Goal: Task Accomplishment & Management: Manage account settings

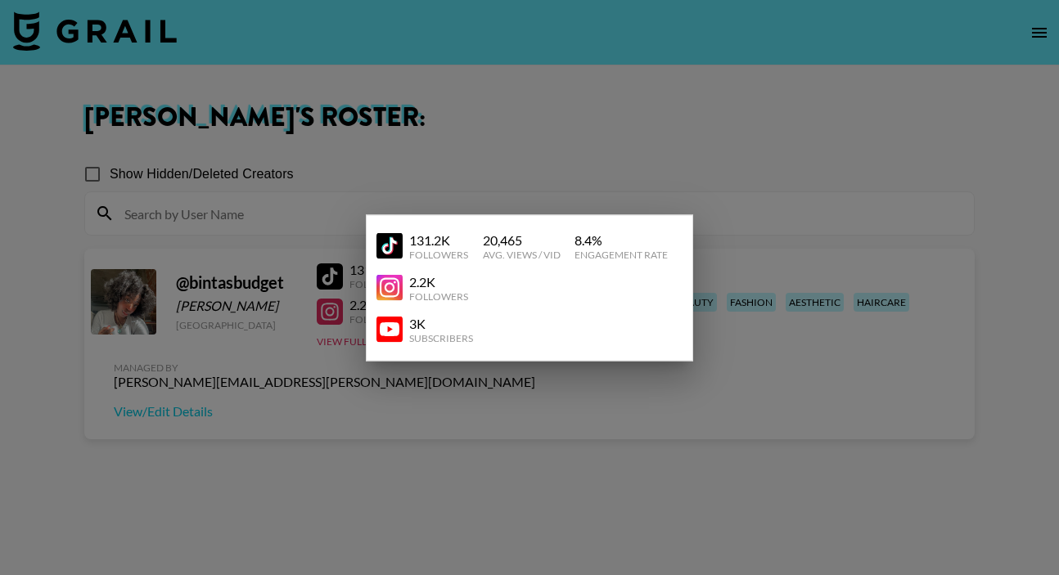
click at [691, 193] on div at bounding box center [529, 287] width 1059 height 575
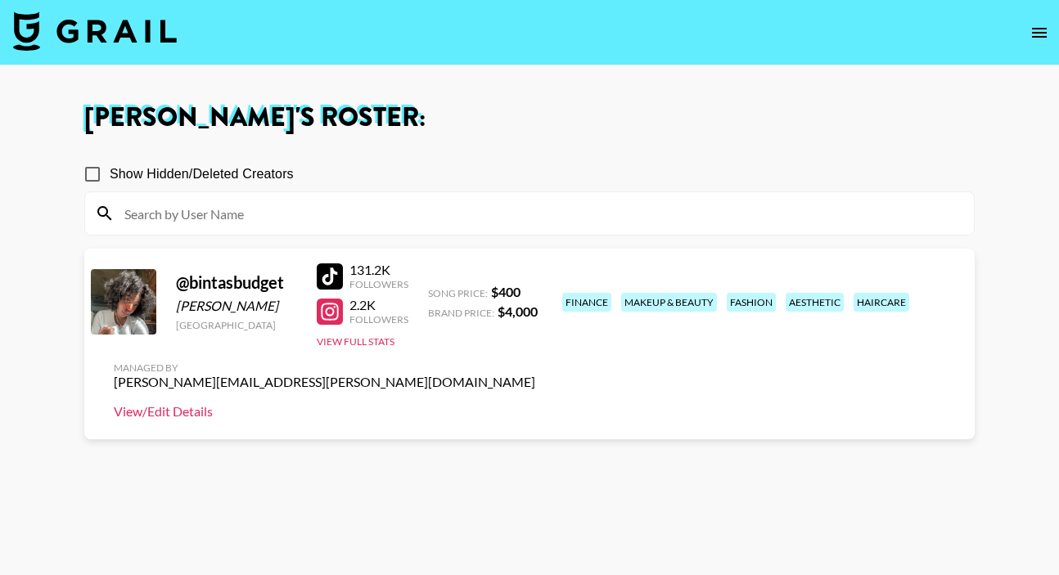
click at [535, 403] on link "View/Edit Details" at bounding box center [324, 411] width 421 height 16
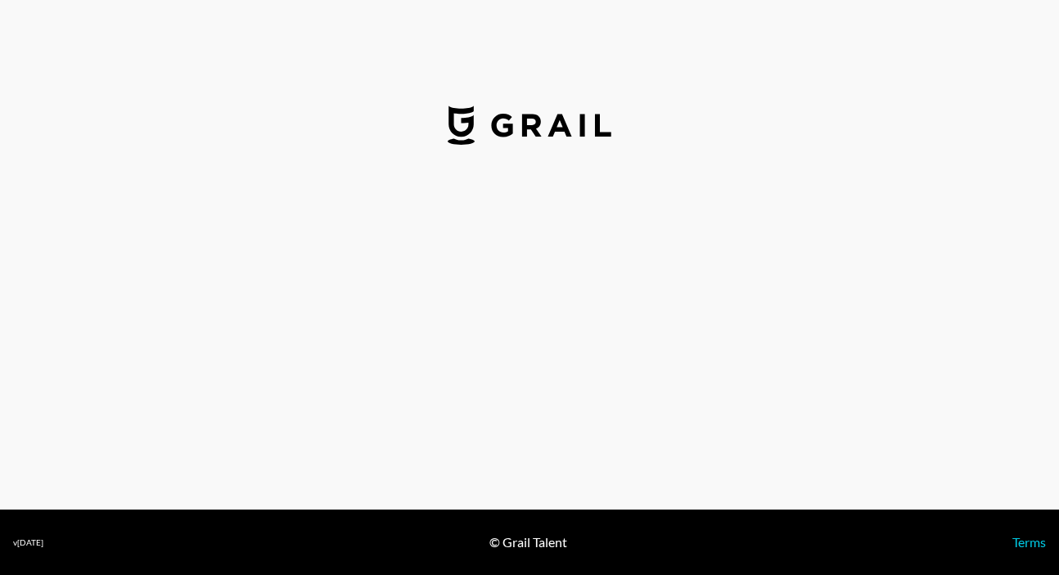
select select "USD"
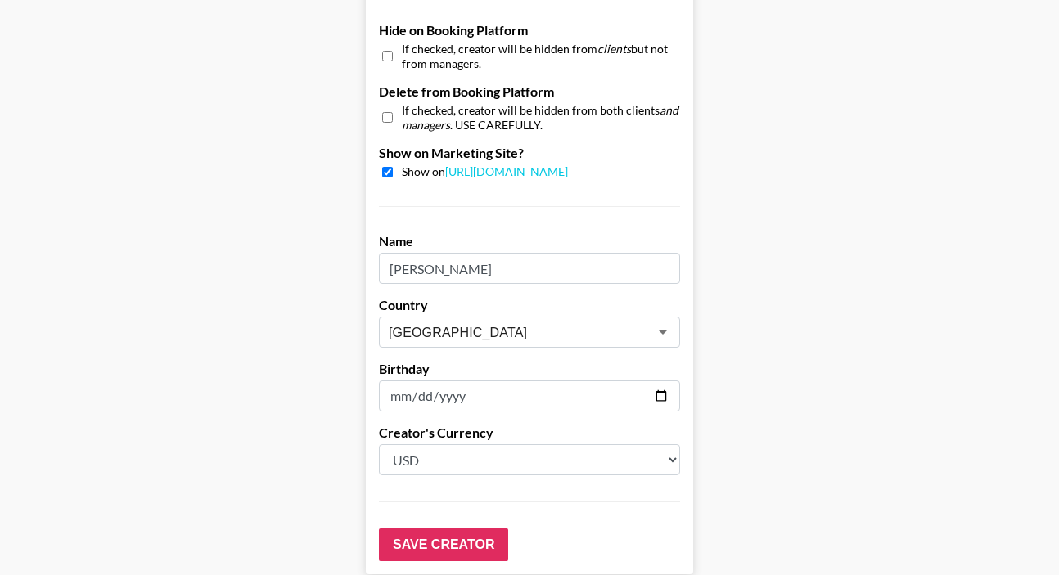
scroll to position [1644, 0]
